Goal: Information Seeking & Learning: Check status

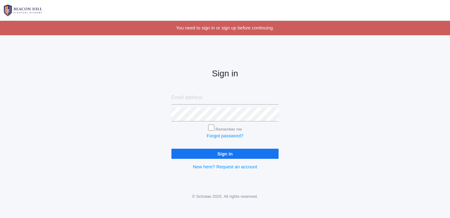
type input "[EMAIL_ADDRESS][DOMAIN_NAME]"
click at [221, 155] on input "Sign in" at bounding box center [225, 154] width 107 height 10
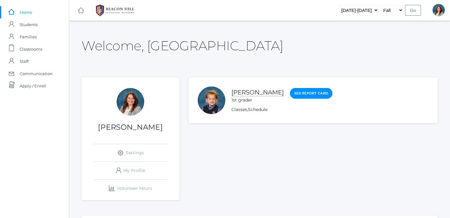
click at [246, 91] on link "[PERSON_NAME]" at bounding box center [258, 93] width 52 height 8
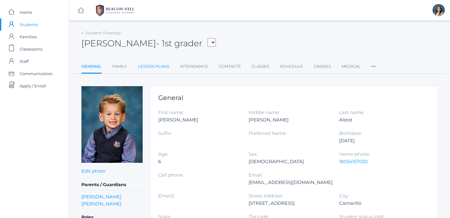
click at [160, 64] on link "Lesson Plans" at bounding box center [154, 66] width 32 height 12
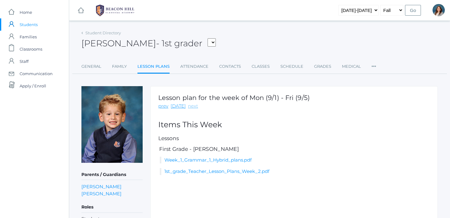
click at [194, 105] on link "next" at bounding box center [193, 106] width 10 height 7
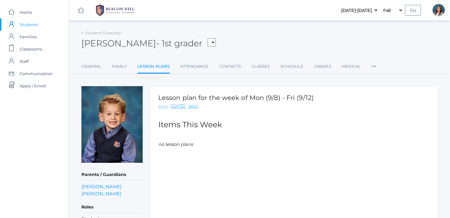
click at [163, 105] on link "prev" at bounding box center [163, 106] width 10 height 7
